Goal: Information Seeking & Learning: Learn about a topic

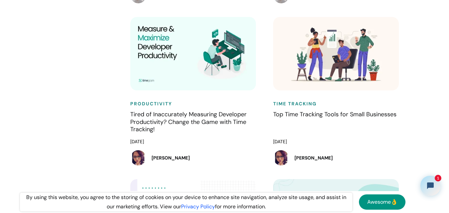
scroll to position [1323, 0]
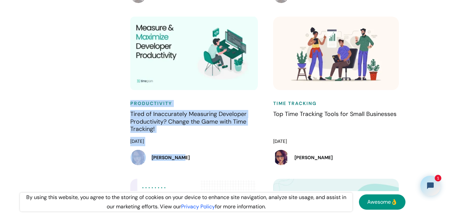
drag, startPoint x: 116, startPoint y: 104, endPoint x: 207, endPoint y: 177, distance: 117.1
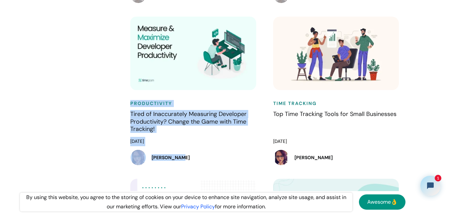
drag, startPoint x: 117, startPoint y: 102, endPoint x: 213, endPoint y: 181, distance: 123.6
click at [213, 179] on div "Productivity Tired of Inaccurately Measuring Developer Productivity? Change the…" at bounding box center [195, 98] width 143 height 162
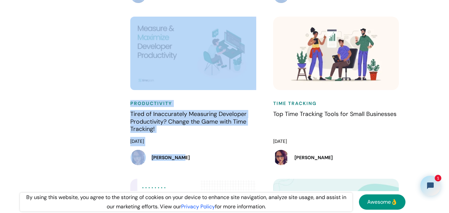
drag, startPoint x: 213, startPoint y: 181, endPoint x: 82, endPoint y: 106, distance: 150.3
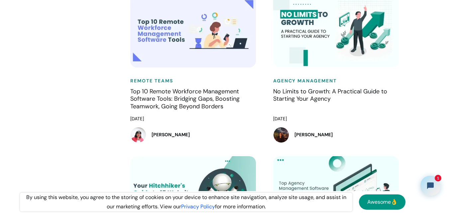
scroll to position [1995, 0]
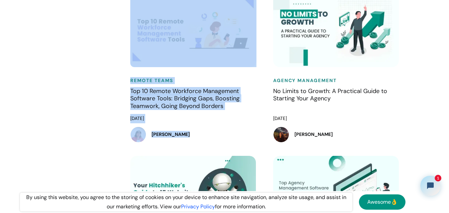
drag, startPoint x: 104, startPoint y: 85, endPoint x: 203, endPoint y: 141, distance: 113.2
click at [264, 138] on div "Remote Teams Top 10 Remote Workforce Management Software Tools: Bridging Gaps, …" at bounding box center [195, 75] width 143 height 162
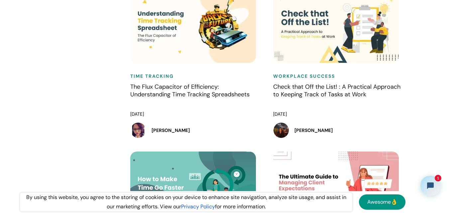
scroll to position [2326, 0]
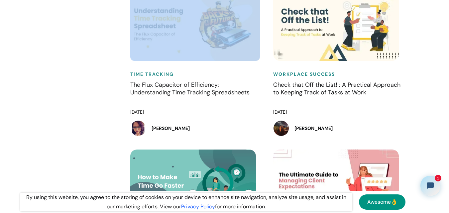
drag, startPoint x: 193, startPoint y: 111, endPoint x: 87, endPoint y: 78, distance: 110.9
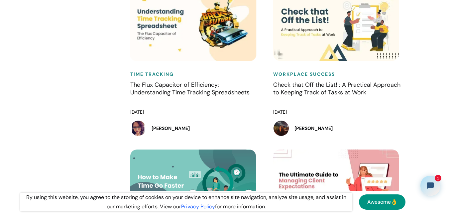
click at [265, 74] on div "Time Tracking The Flux Capacitor of Efficiency: Understanding Time Tracking Spr…" at bounding box center [195, 68] width 143 height 162
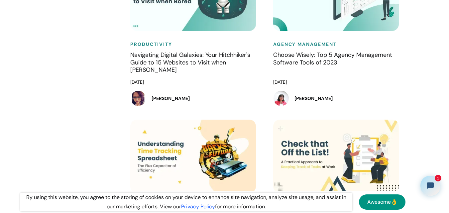
scroll to position [2193, 0]
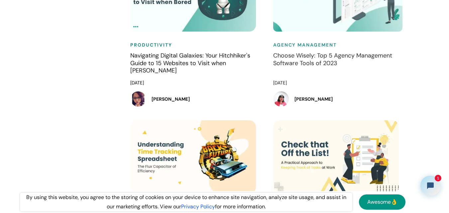
drag, startPoint x: 266, startPoint y: 56, endPoint x: 388, endPoint y: 88, distance: 126.6
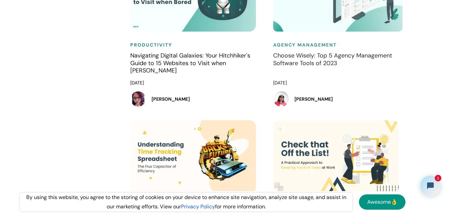
drag, startPoint x: 262, startPoint y: 54, endPoint x: 438, endPoint y: 83, distance: 177.7
drag, startPoint x: 268, startPoint y: 52, endPoint x: 269, endPoint y: 57, distance: 4.7
click at [269, 57] on div "Agency Management Choose Wisely: Top 5 Agency Management Software Tools of [DAT…" at bounding box center [338, 39] width 143 height 162
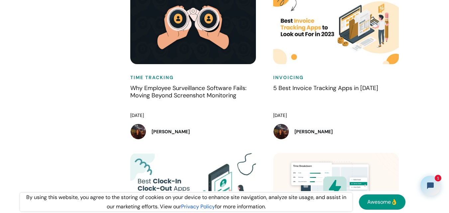
scroll to position [663, 0]
